Goal: Task Accomplishment & Management: Use online tool/utility

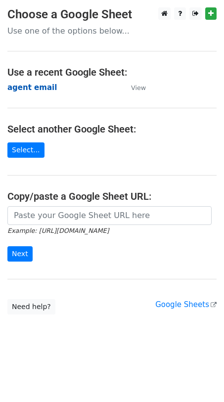
click at [33, 91] on strong "agent email" at bounding box center [31, 87] width 49 height 9
click at [32, 89] on strong "agent email" at bounding box center [31, 87] width 49 height 9
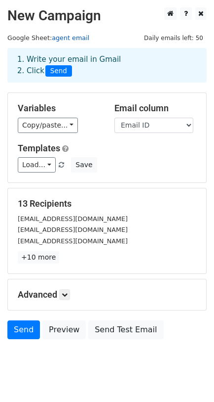
click at [67, 36] on link "agent email" at bounding box center [71, 37] width 38 height 7
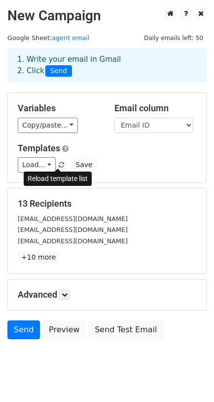
click at [59, 164] on span at bounding box center [61, 165] width 5 height 6
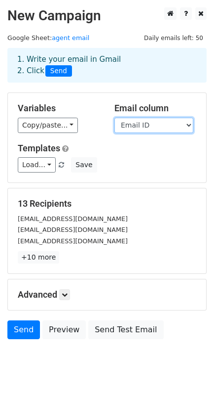
click at [163, 121] on select "AGENT Name Name Phone Email ID" at bounding box center [154, 125] width 79 height 15
click at [115, 118] on select "AGENT Name Name Phone Email ID" at bounding box center [154, 125] width 79 height 15
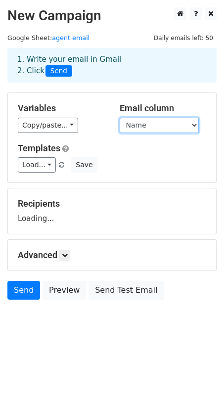
click at [159, 126] on select "AGENT Name Name Phone Email ID" at bounding box center [159, 125] width 79 height 15
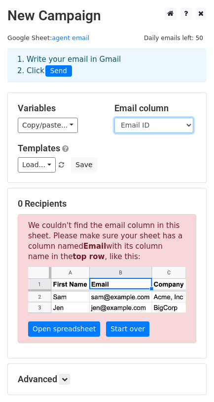
click at [115, 118] on select "AGENT Name Name Phone Email ID" at bounding box center [154, 125] width 79 height 15
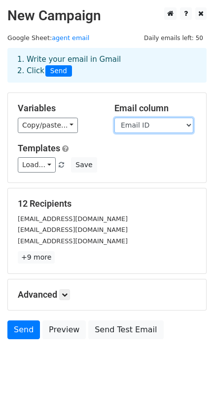
click at [149, 125] on select "AGENT Name Name Phone Email ID" at bounding box center [154, 125] width 79 height 15
click at [115, 118] on select "AGENT Name Name Phone Email ID" at bounding box center [154, 125] width 79 height 15
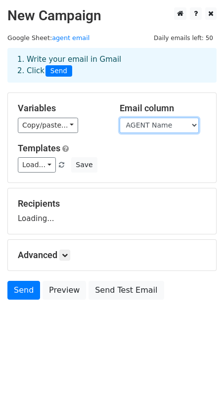
click at [163, 128] on select "AGENT Name Name Phone Email ID" at bounding box center [159, 125] width 79 height 15
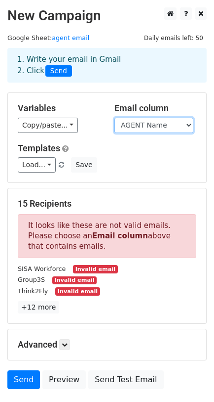
select select "Email ID"
click at [115, 118] on select "AGENT Name Name Phone Email ID" at bounding box center [154, 125] width 79 height 15
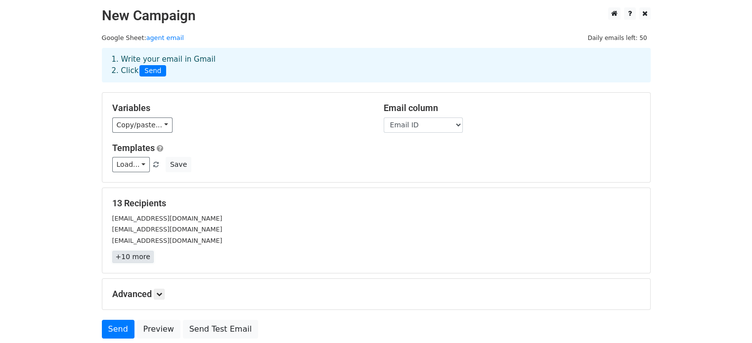
click at [136, 261] on link "+10 more" at bounding box center [133, 257] width 42 height 12
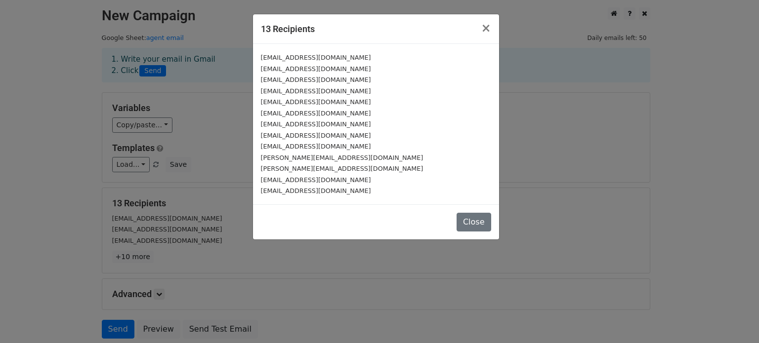
click at [243, 128] on div "13 Recipients × [EMAIL_ADDRESS][DOMAIN_NAME] [EMAIL_ADDRESS][DOMAIN_NAME] [EMAI…" at bounding box center [379, 171] width 759 height 343
